Goal: Find specific page/section: Find specific page/section

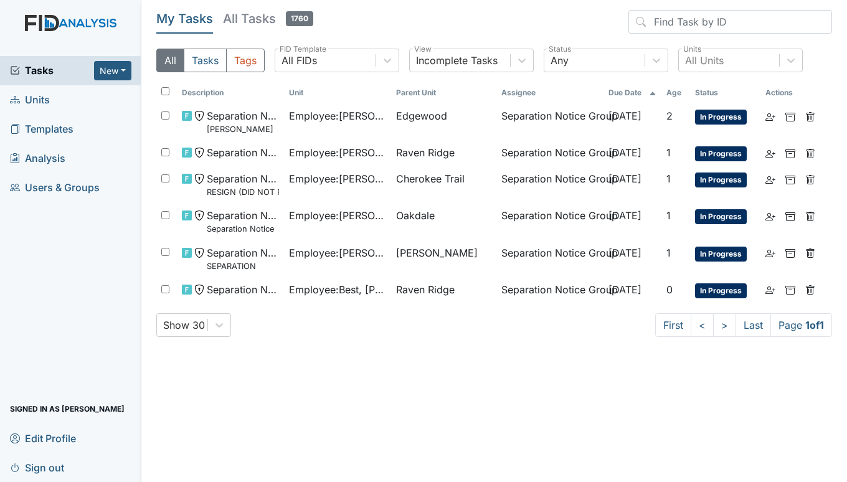
drag, startPoint x: 42, startPoint y: 105, endPoint x: 52, endPoint y: 93, distance: 15.4
click at [43, 105] on span "Units" at bounding box center [30, 99] width 40 height 19
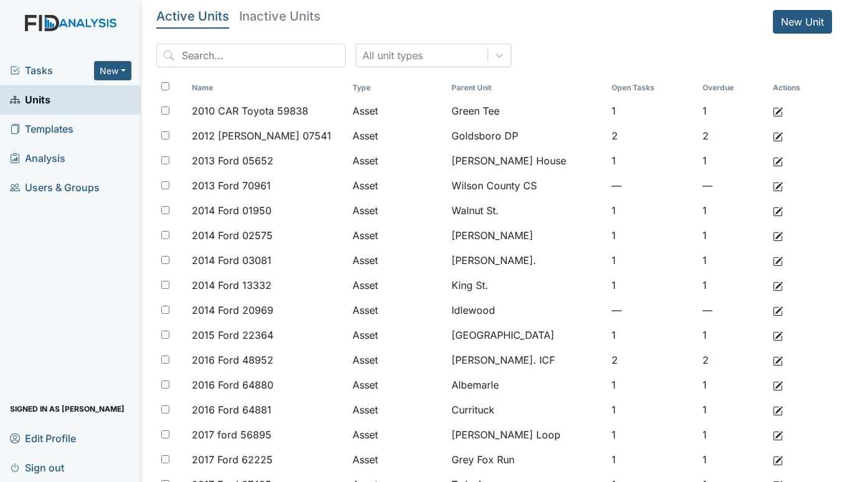
click at [38, 64] on span "Tasks" at bounding box center [52, 70] width 84 height 15
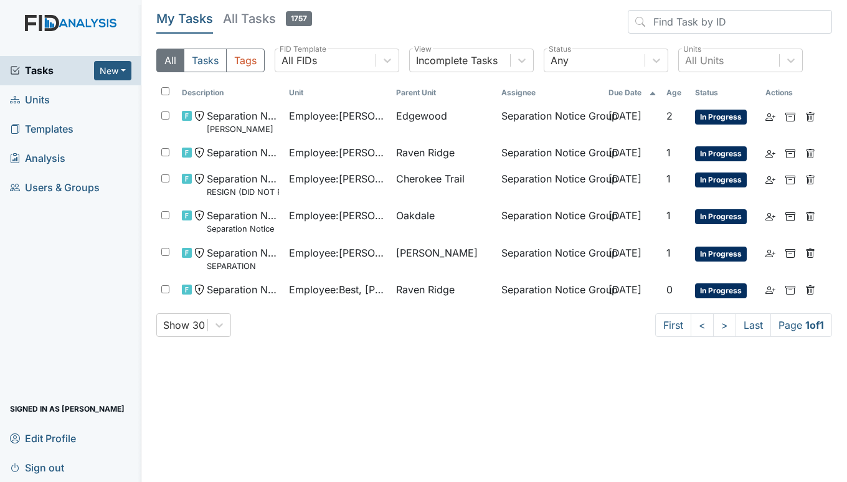
click at [19, 100] on icon at bounding box center [15, 100] width 10 height 10
